Goal: Transaction & Acquisition: Purchase product/service

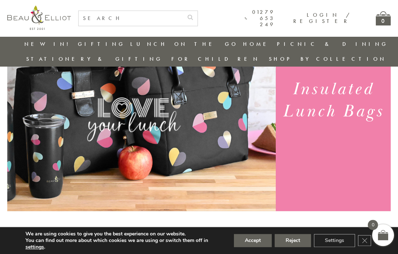
scroll to position [96, 0]
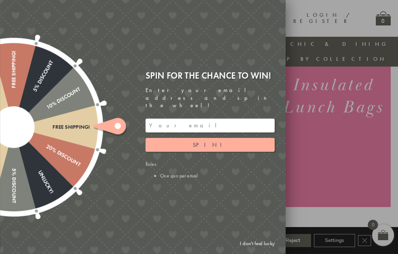
click at [300, 254] on div at bounding box center [199, 127] width 398 height 254
click at [298, 254] on div at bounding box center [199, 127] width 398 height 254
click at [258, 250] on link "I don't feel lucky" at bounding box center [257, 243] width 42 height 13
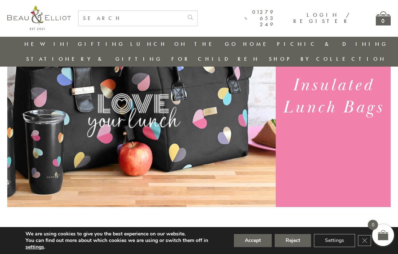
click at [297, 247] on button "Reject" at bounding box center [293, 240] width 36 height 13
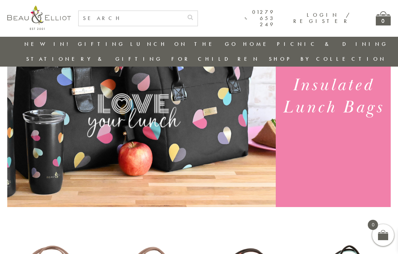
scroll to position [146, 0]
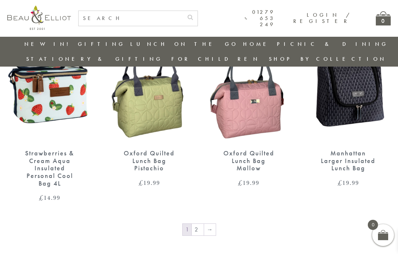
scroll to position [1049, 0]
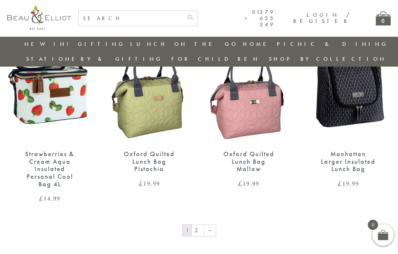
click at [198, 225] on link "2" at bounding box center [198, 231] width 12 height 12
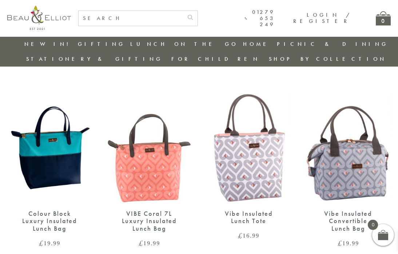
scroll to position [846, 0]
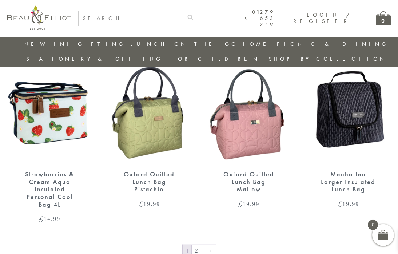
scroll to position [1028, 0]
click at [149, 103] on img at bounding box center [149, 109] width 85 height 110
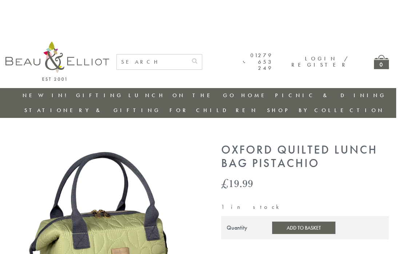
scroll to position [0, 7]
